Goal: Task Accomplishment & Management: Complete application form

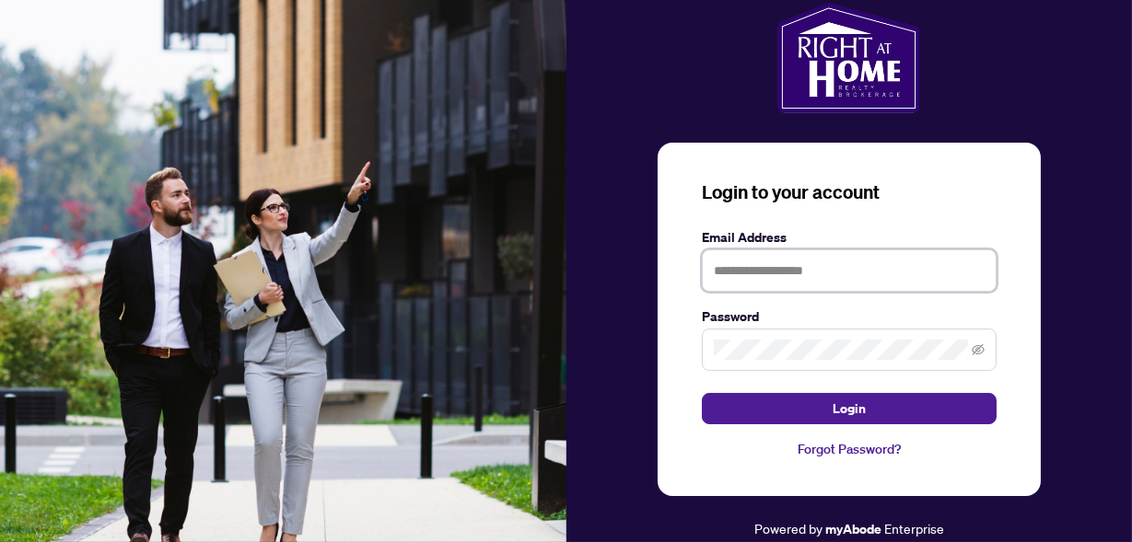
click at [775, 277] on input "text" at bounding box center [849, 271] width 295 height 42
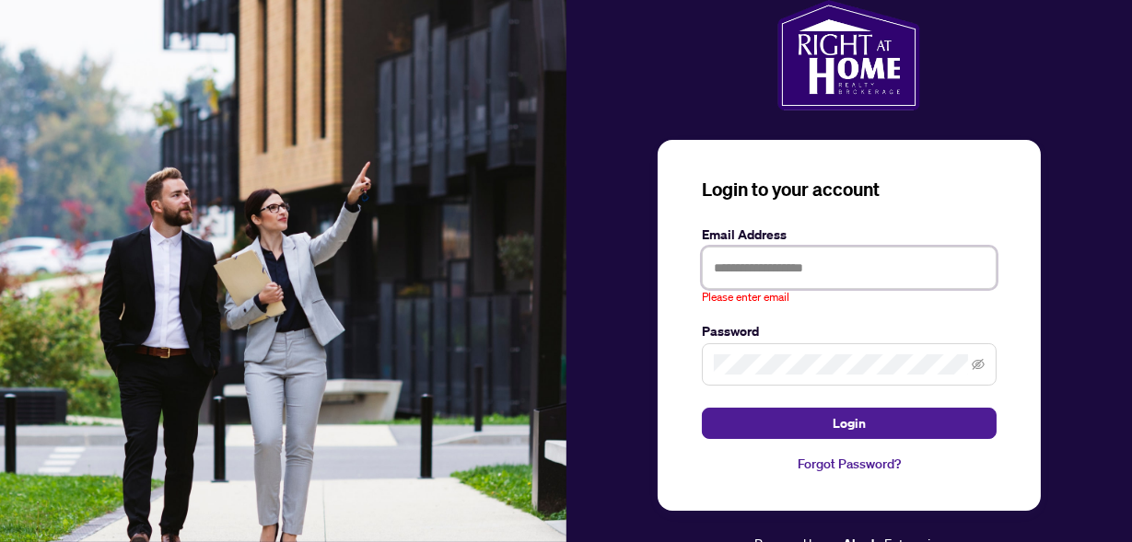
type input "**********"
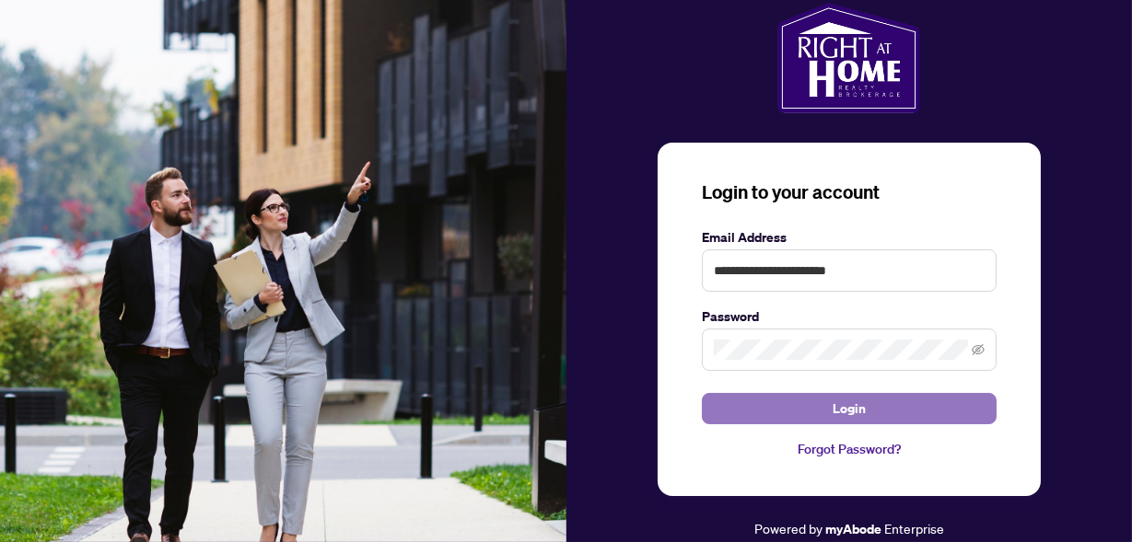
click at [744, 404] on button "Login" at bounding box center [849, 408] width 295 height 31
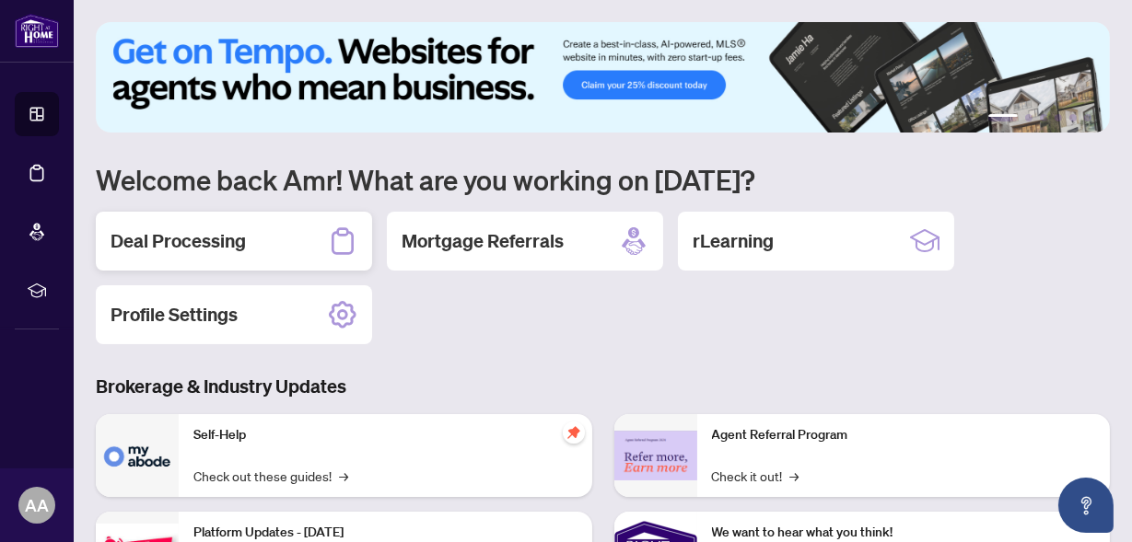
click at [322, 251] on div "Deal Processing" at bounding box center [234, 241] width 276 height 59
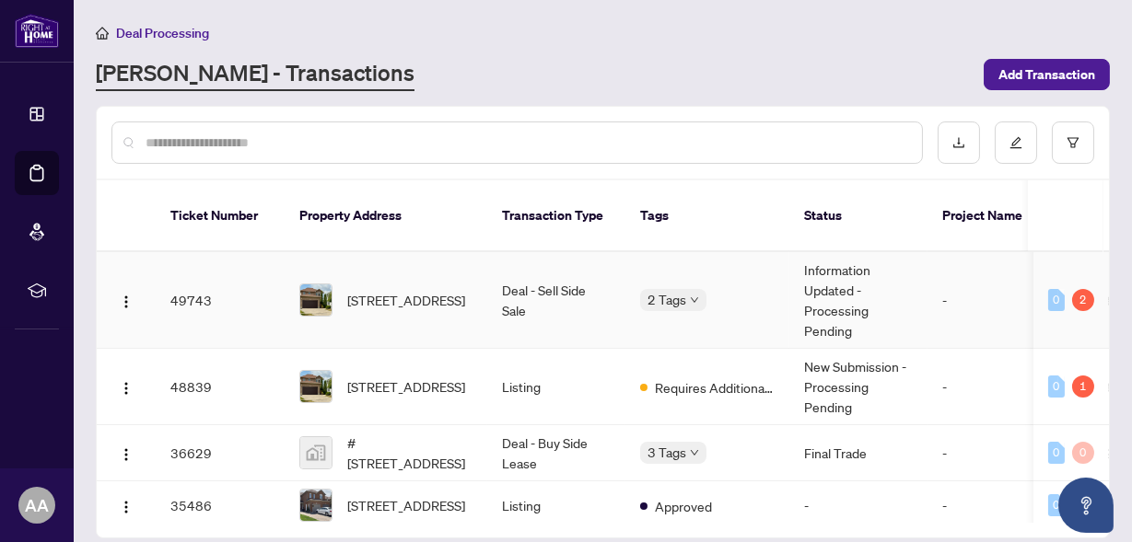
click at [332, 284] on div "[STREET_ADDRESS]" at bounding box center [385, 300] width 173 height 33
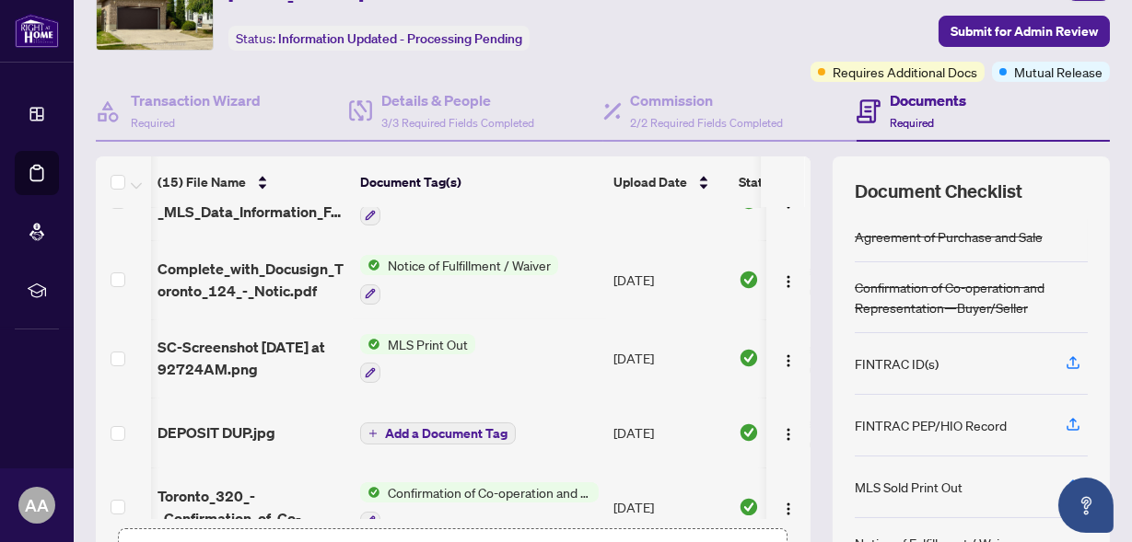
scroll to position [0, 1]
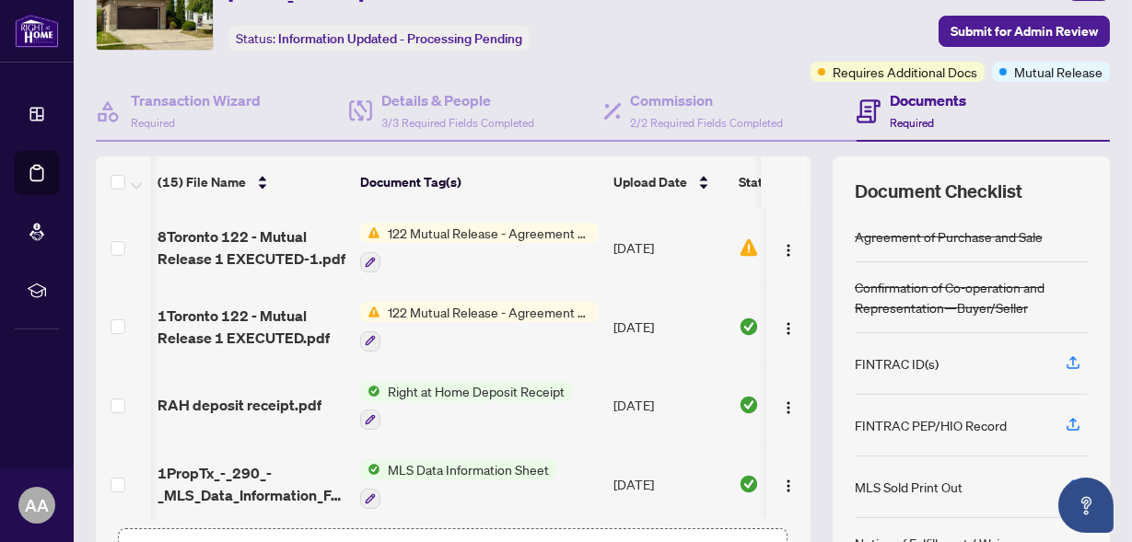
click at [894, 99] on h4 "Documents" at bounding box center [927, 100] width 76 height 22
click at [911, 108] on h4 "Documents" at bounding box center [927, 100] width 76 height 22
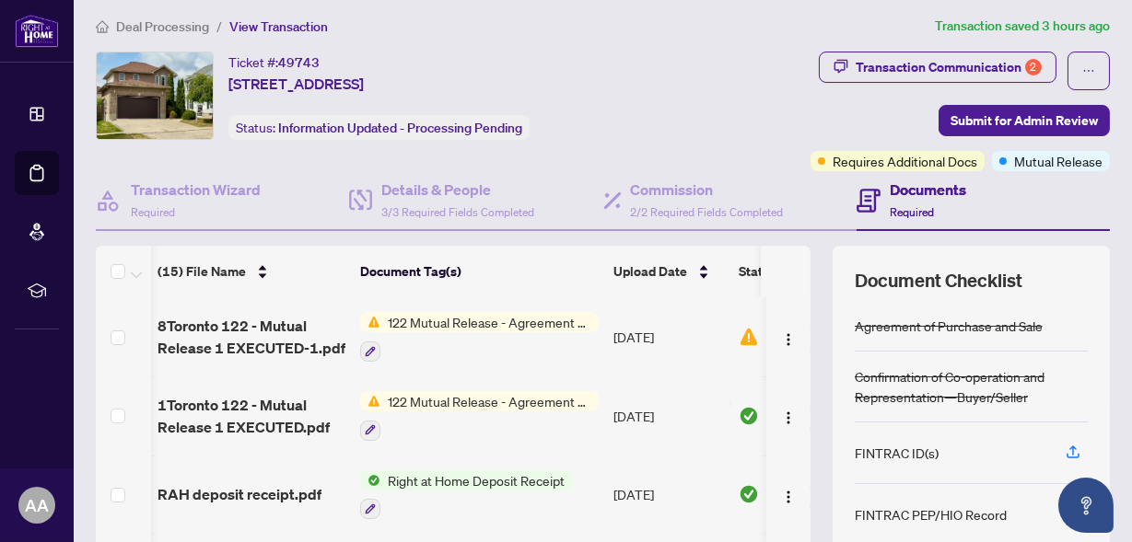
scroll to position [0, 0]
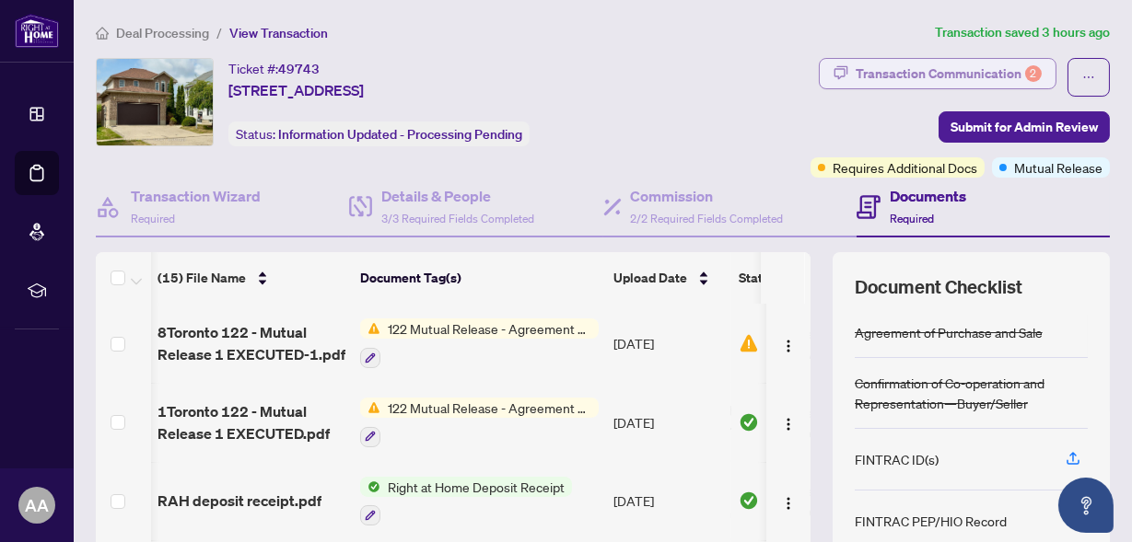
click at [911, 75] on div "Transaction Communication 2" at bounding box center [948, 73] width 186 height 29
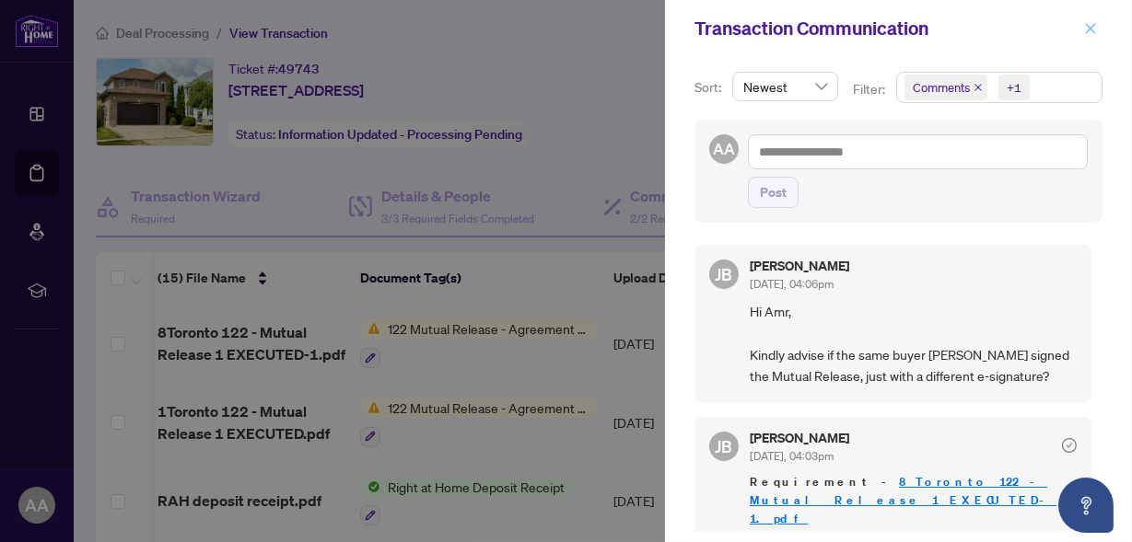
click at [1086, 29] on icon "close" at bounding box center [1090, 28] width 13 height 13
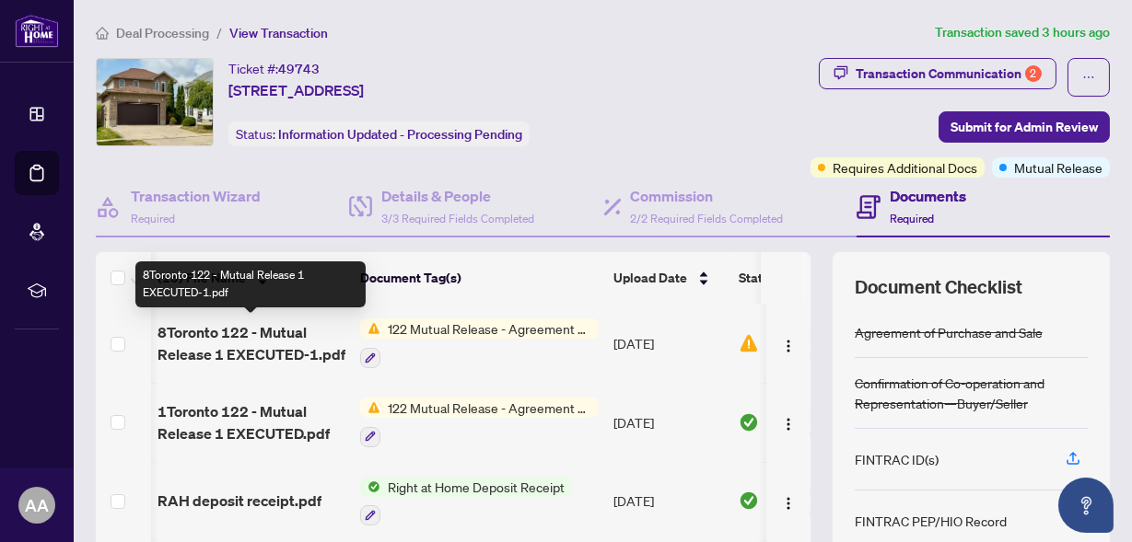
click at [298, 348] on span "8Toronto 122 - Mutual Release 1 EXECUTED-1.pdf" at bounding box center [251, 343] width 188 height 44
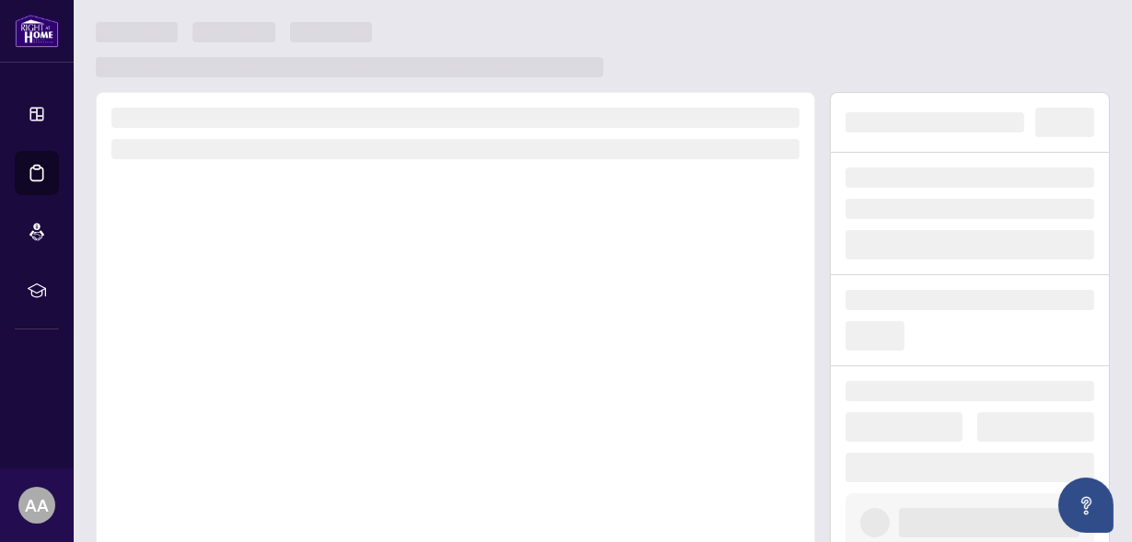
click at [298, 348] on div at bounding box center [455, 348] width 719 height 513
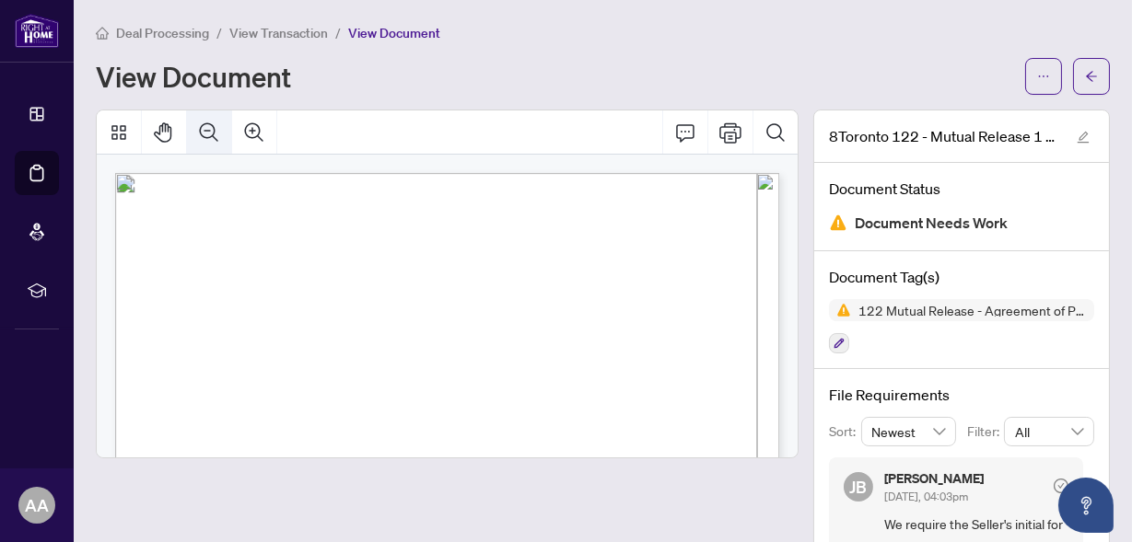
click at [204, 126] on icon "Zoom Out" at bounding box center [209, 133] width 22 height 22
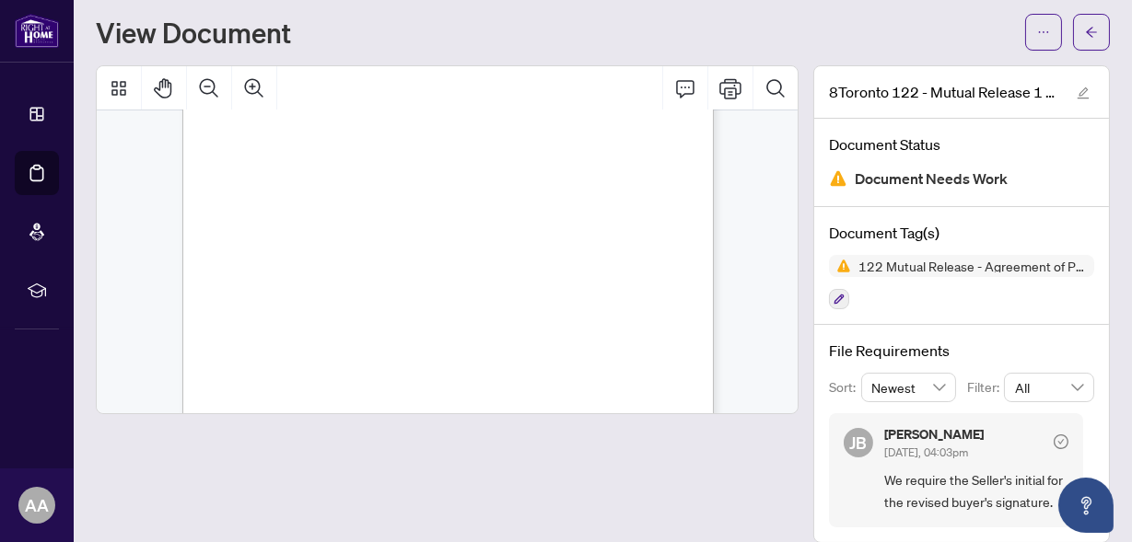
scroll to position [64, 0]
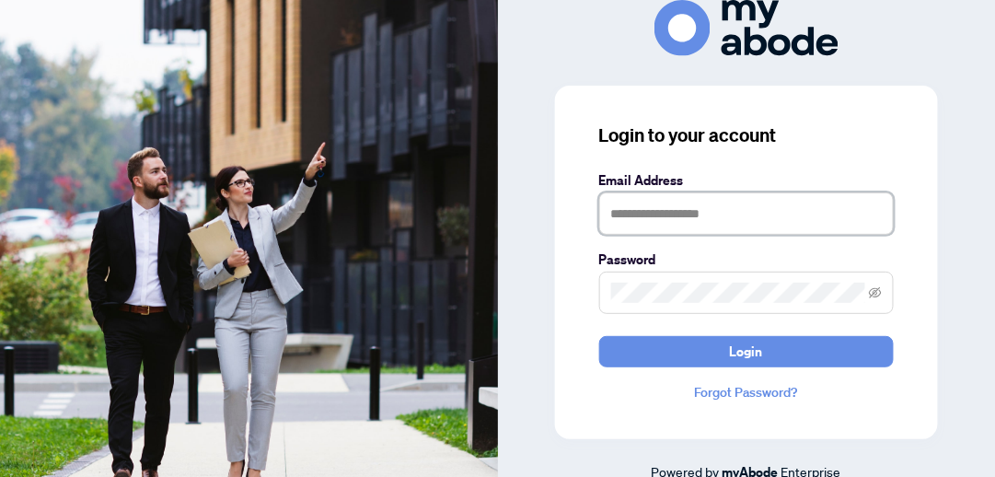
click at [642, 221] on input "text" at bounding box center [746, 213] width 295 height 42
type input "**********"
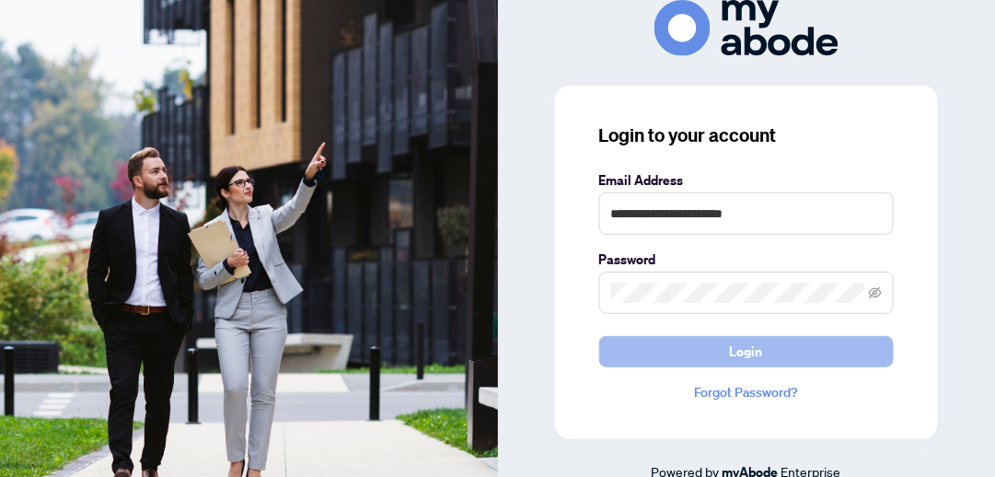
click at [694, 354] on button "Login" at bounding box center [746, 351] width 295 height 31
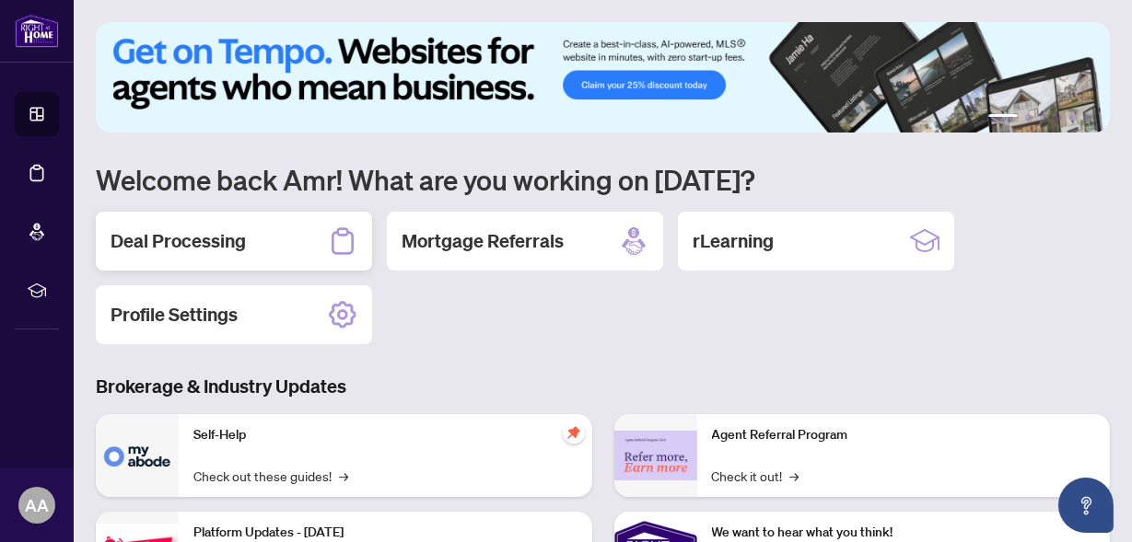
click at [240, 248] on h2 "Deal Processing" at bounding box center [177, 241] width 135 height 26
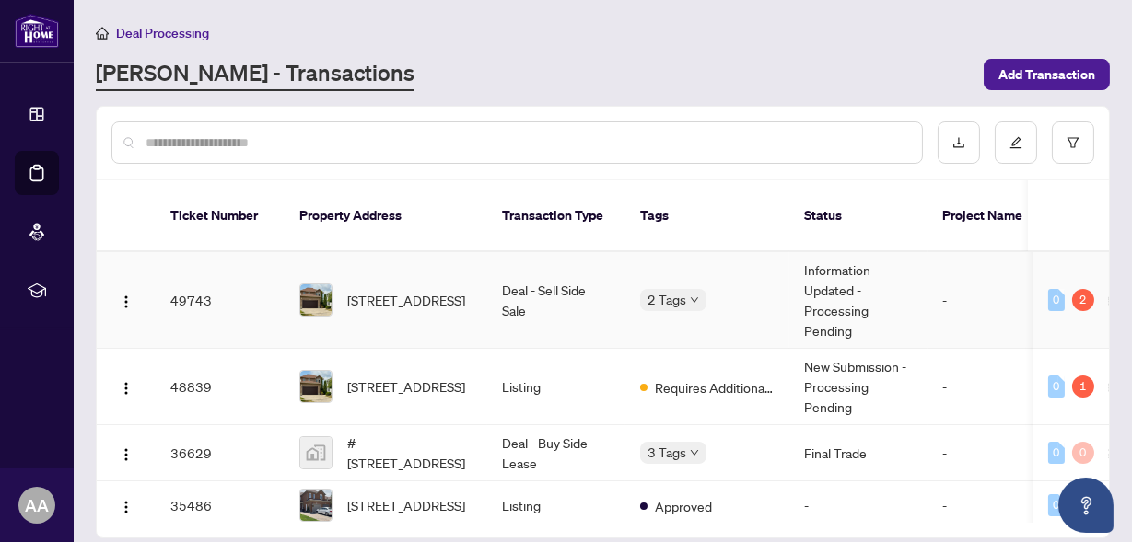
click at [343, 284] on div "[STREET_ADDRESS]" at bounding box center [385, 300] width 173 height 33
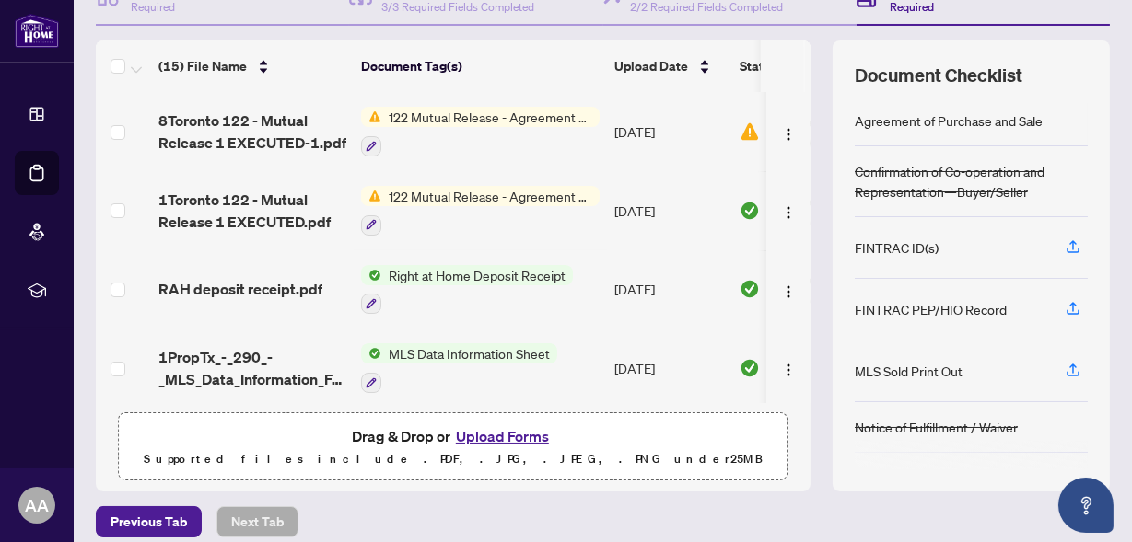
scroll to position [226, 0]
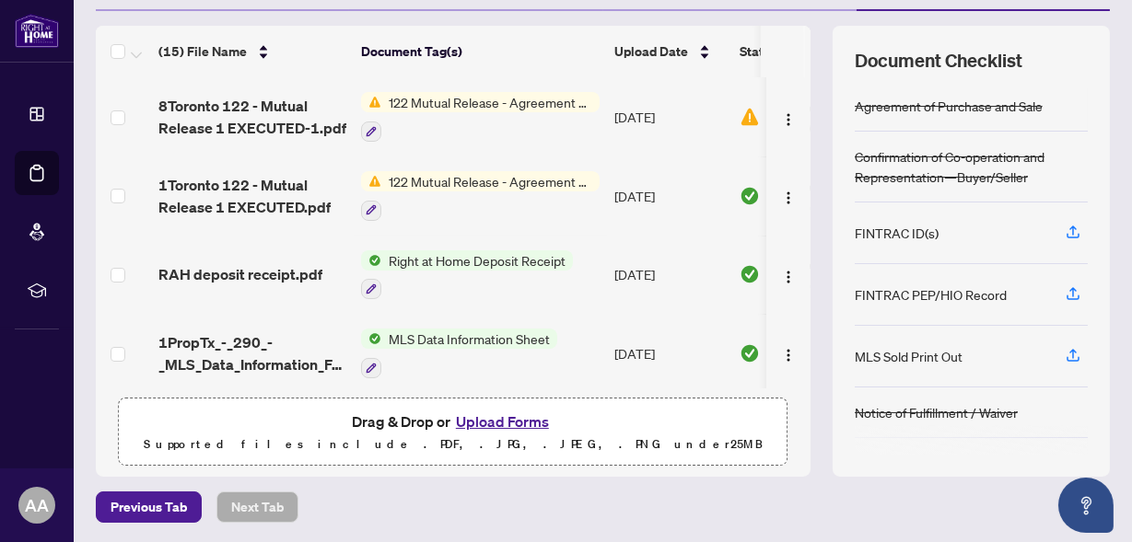
click at [503, 418] on button "Upload Forms" at bounding box center [502, 422] width 104 height 24
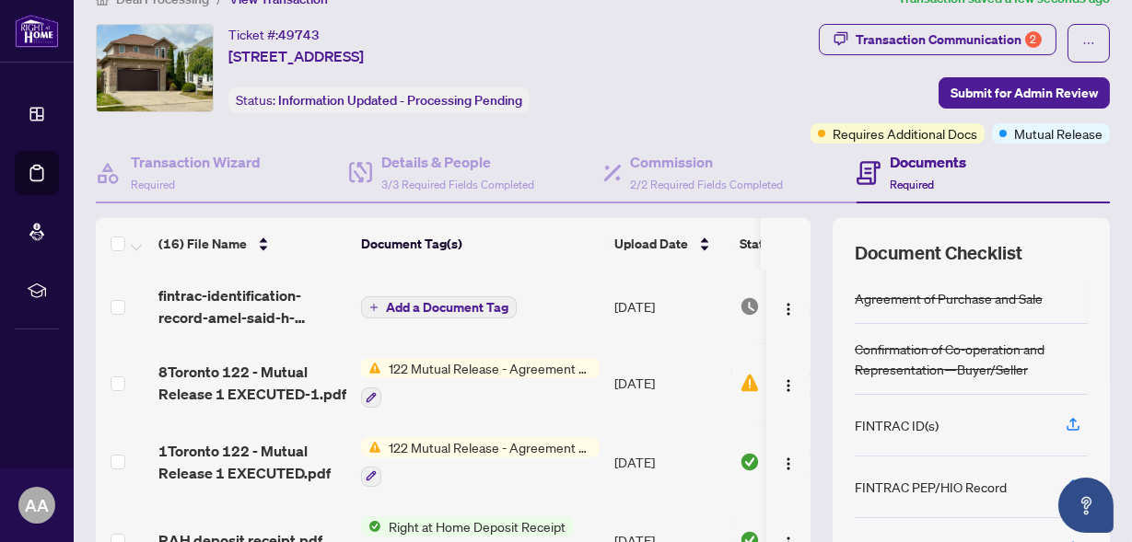
scroll to position [29, 0]
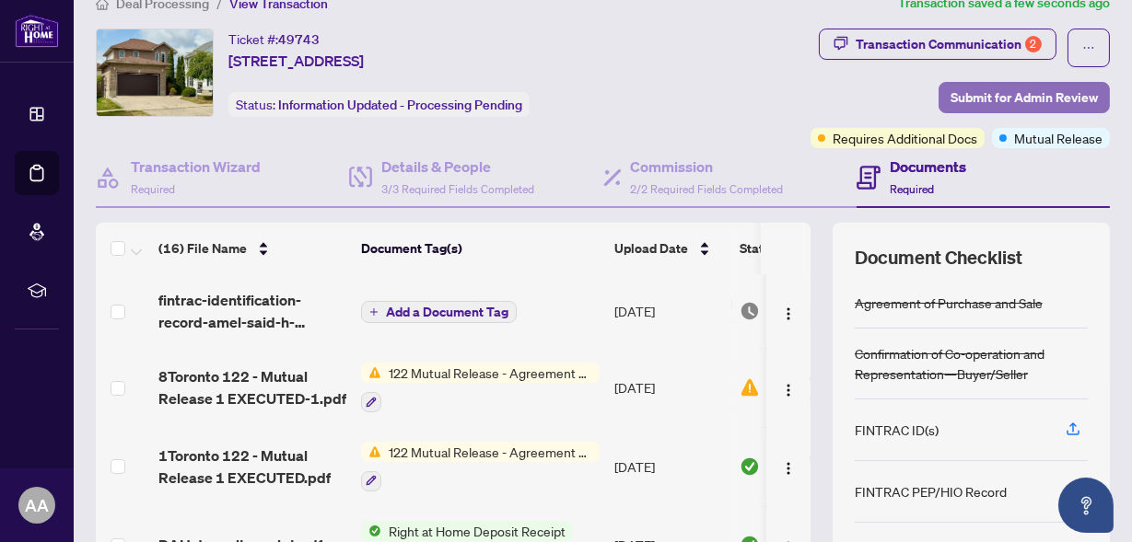
click at [989, 99] on span "Submit for Admin Review" at bounding box center [1023, 97] width 147 height 29
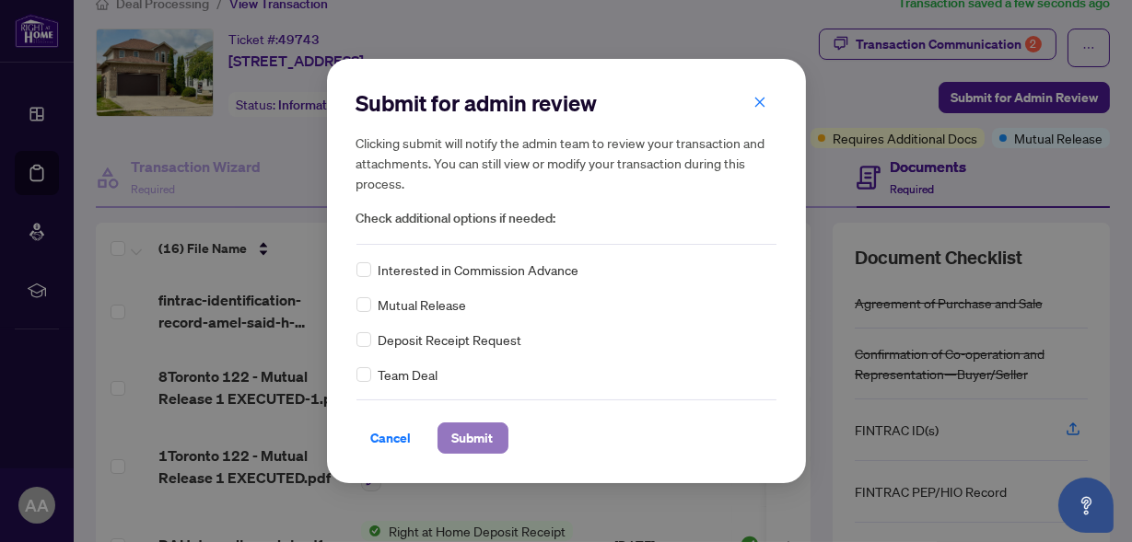
click at [488, 439] on span "Submit" at bounding box center [472, 438] width 41 height 29
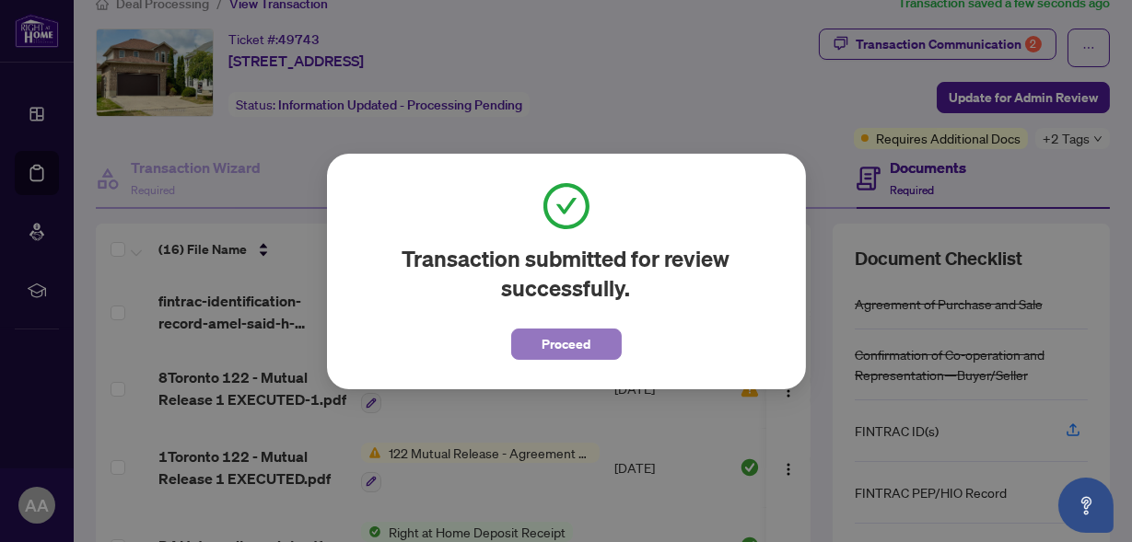
click at [576, 347] on span "Proceed" at bounding box center [565, 344] width 49 height 29
